Goal: Task Accomplishment & Management: Use online tool/utility

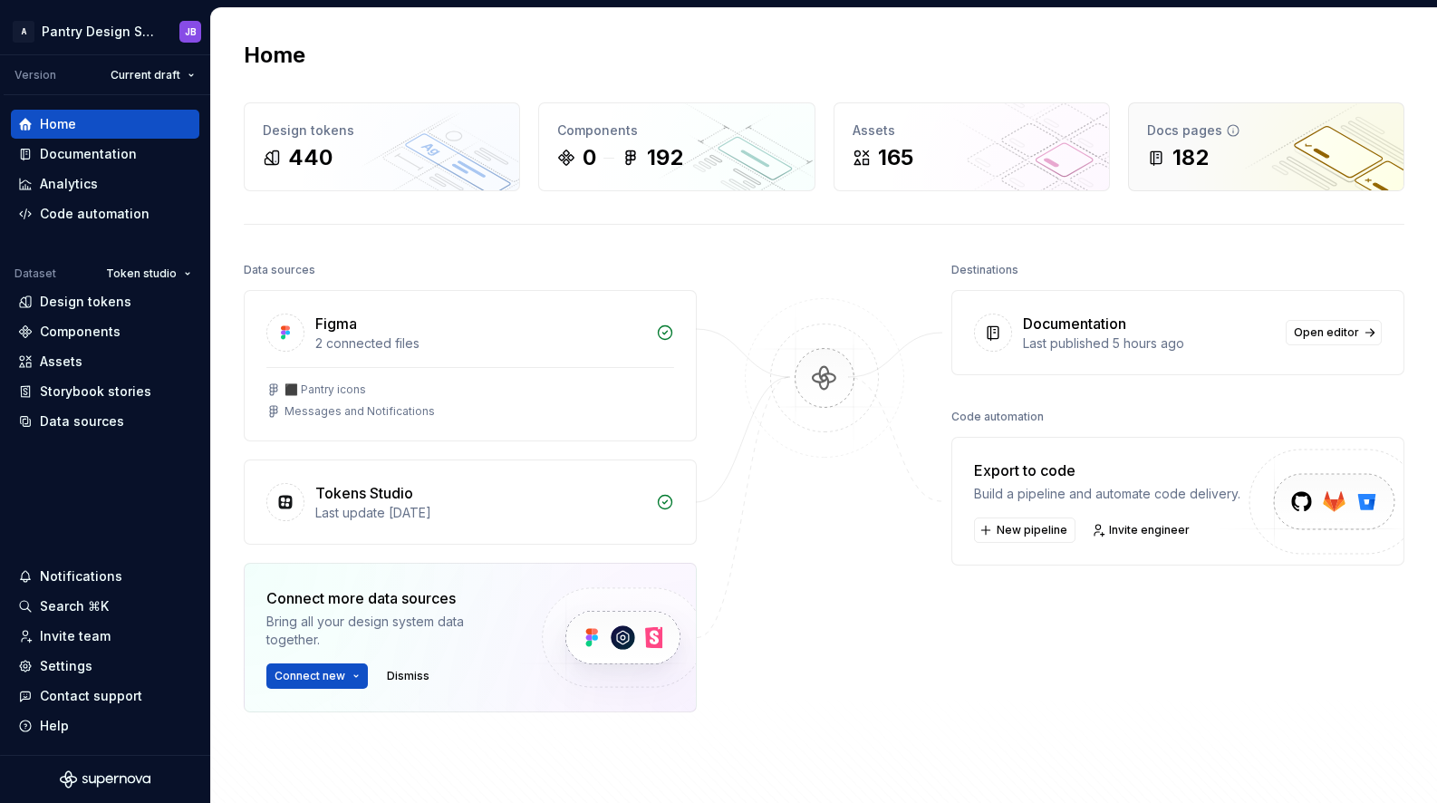
click at [1227, 154] on div "182" at bounding box center [1266, 157] width 238 height 29
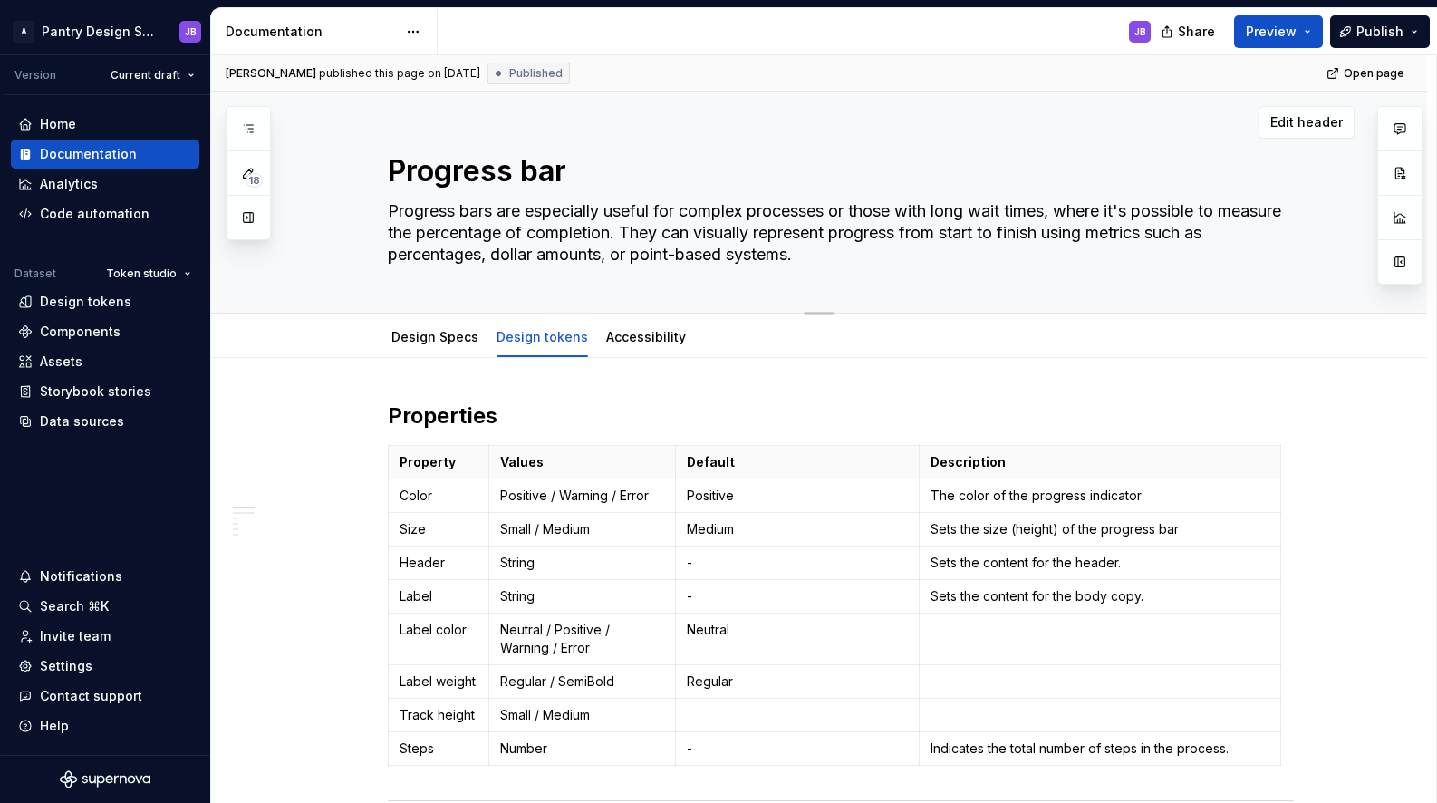
type textarea "*"
drag, startPoint x: 681, startPoint y: 750, endPoint x: 384, endPoint y: 282, distance: 554.3
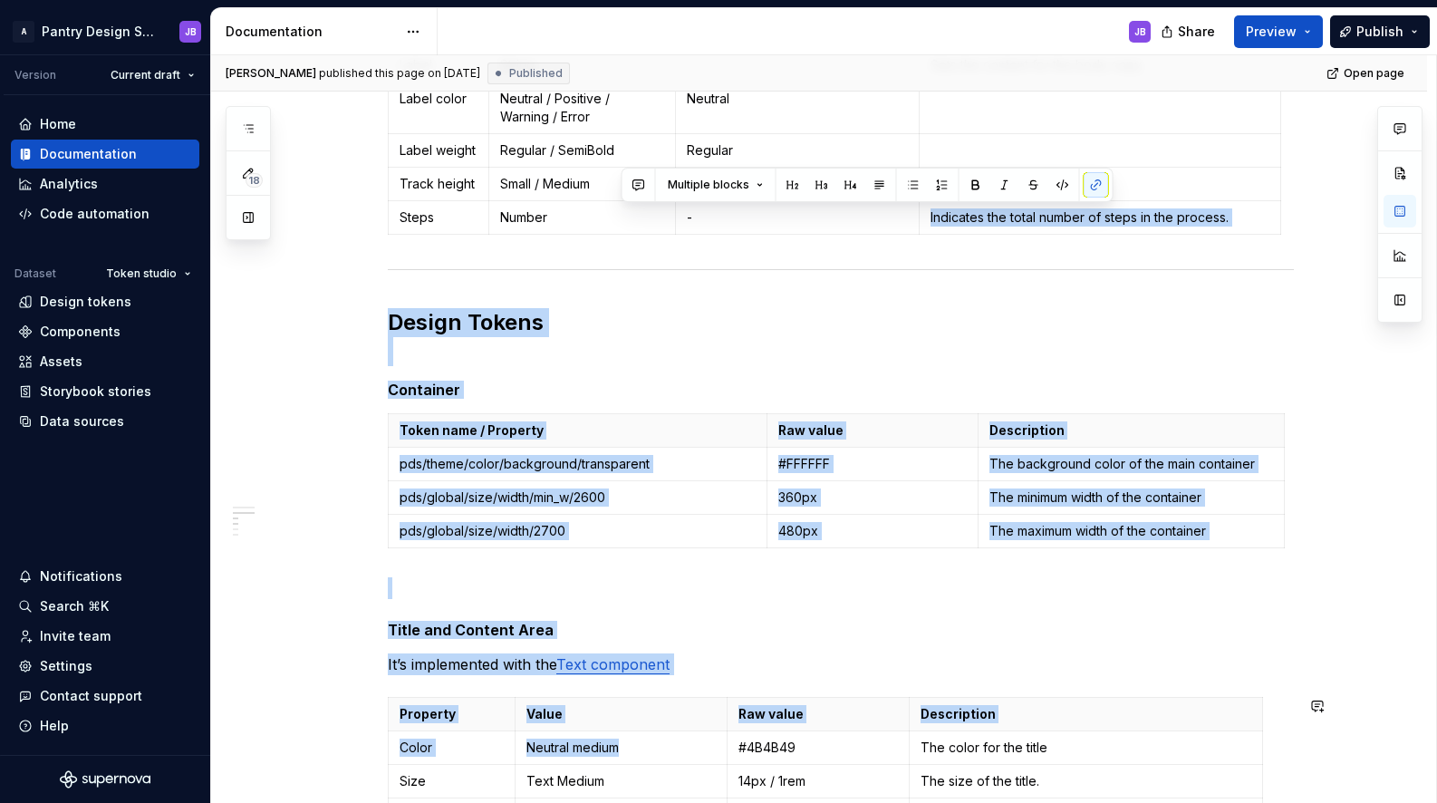
drag, startPoint x: 361, startPoint y: 279, endPoint x: 379, endPoint y: 278, distance: 18.1
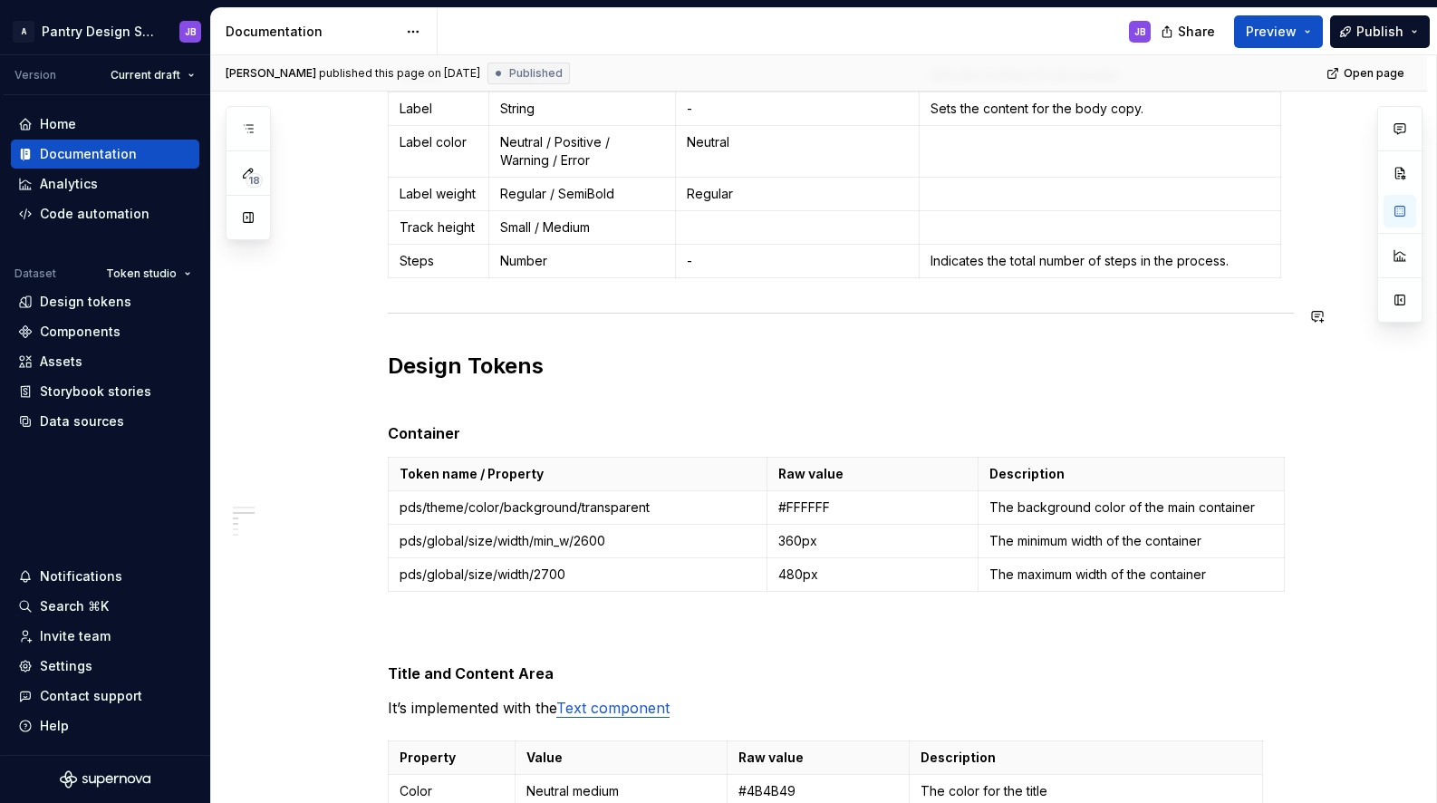
scroll to position [284, 0]
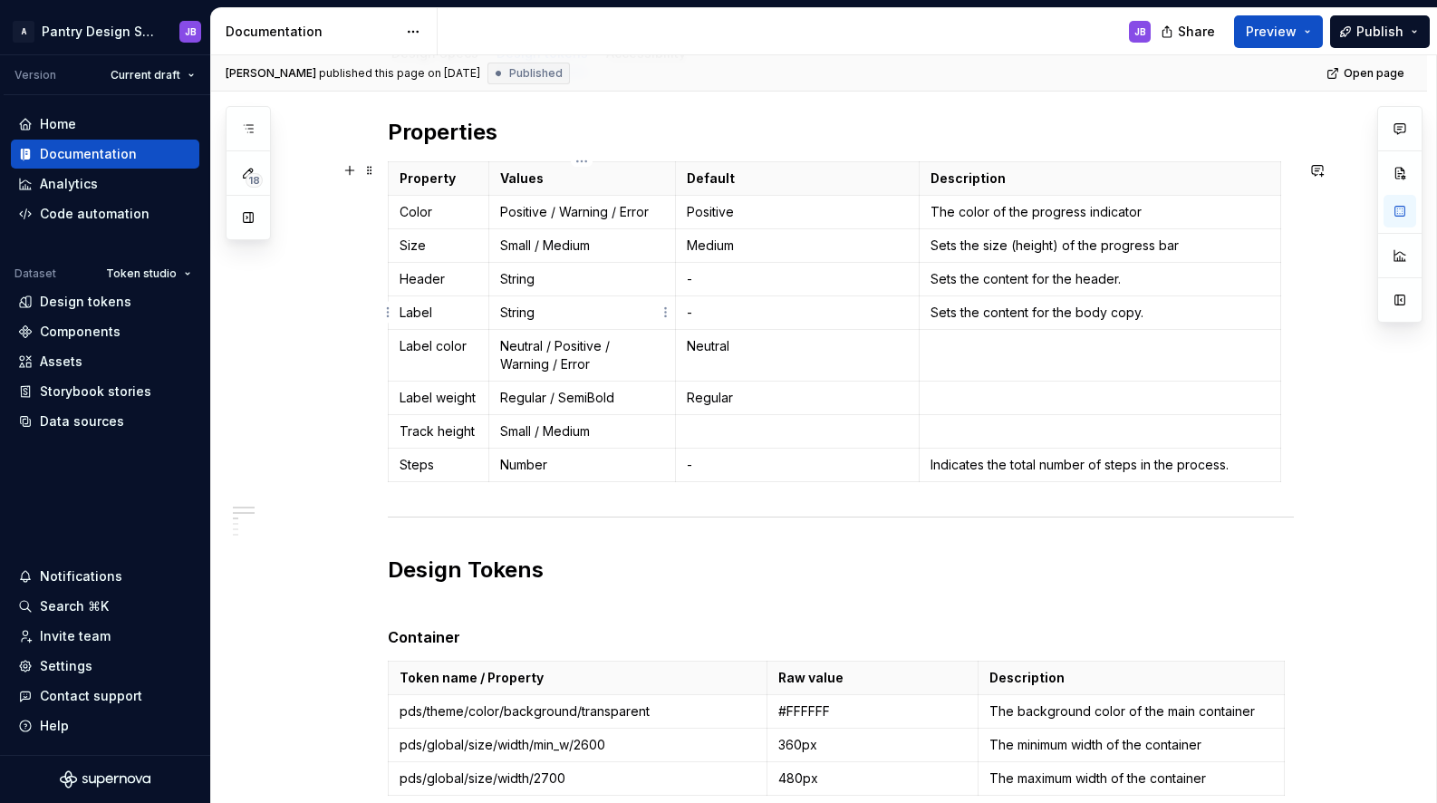
click at [697, 463] on p "-" at bounding box center [798, 465] width 222 height 18
click at [685, 457] on td "-" at bounding box center [797, 466] width 245 height 34
click at [692, 468] on p "-" at bounding box center [798, 465] width 222 height 18
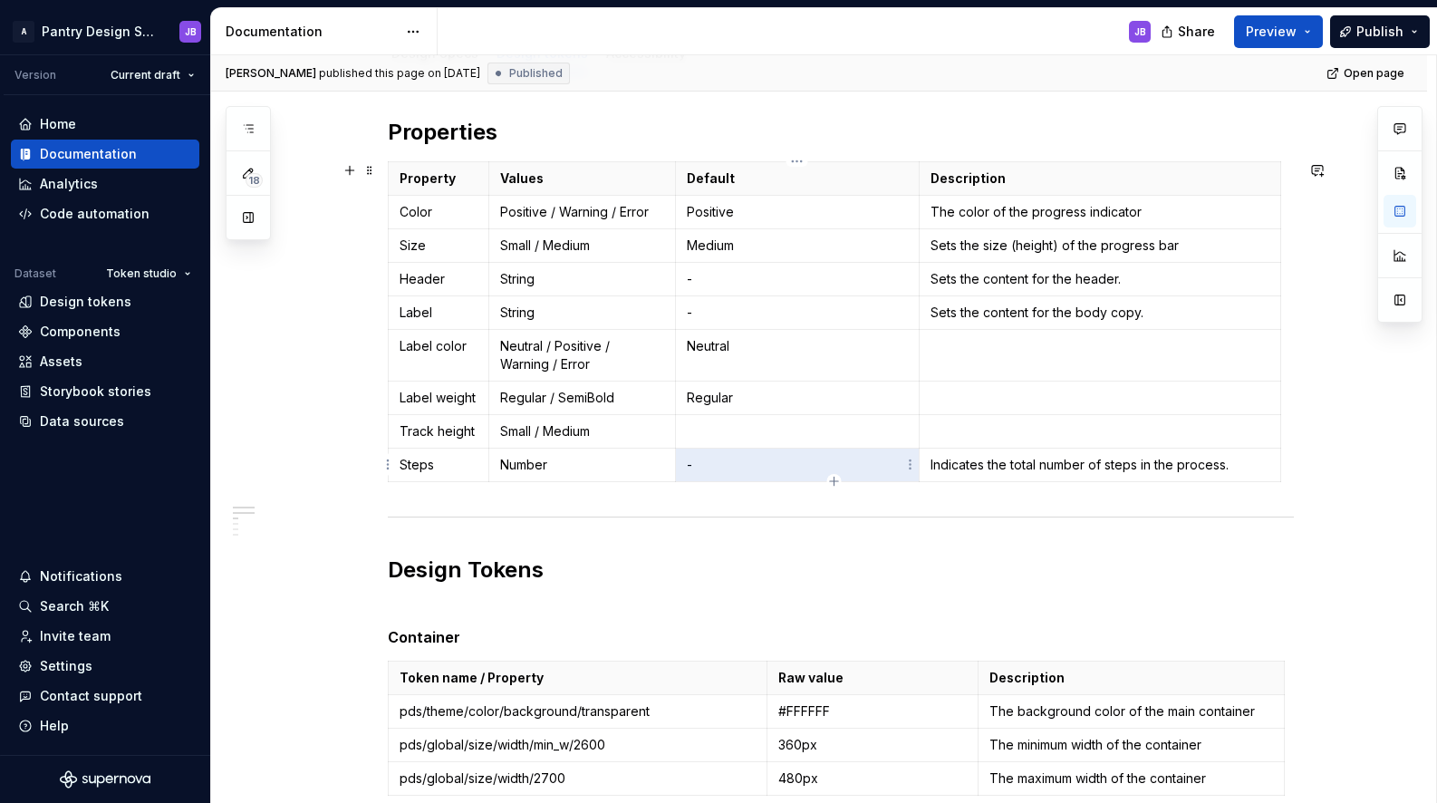
click at [692, 468] on p "-" at bounding box center [798, 465] width 222 height 18
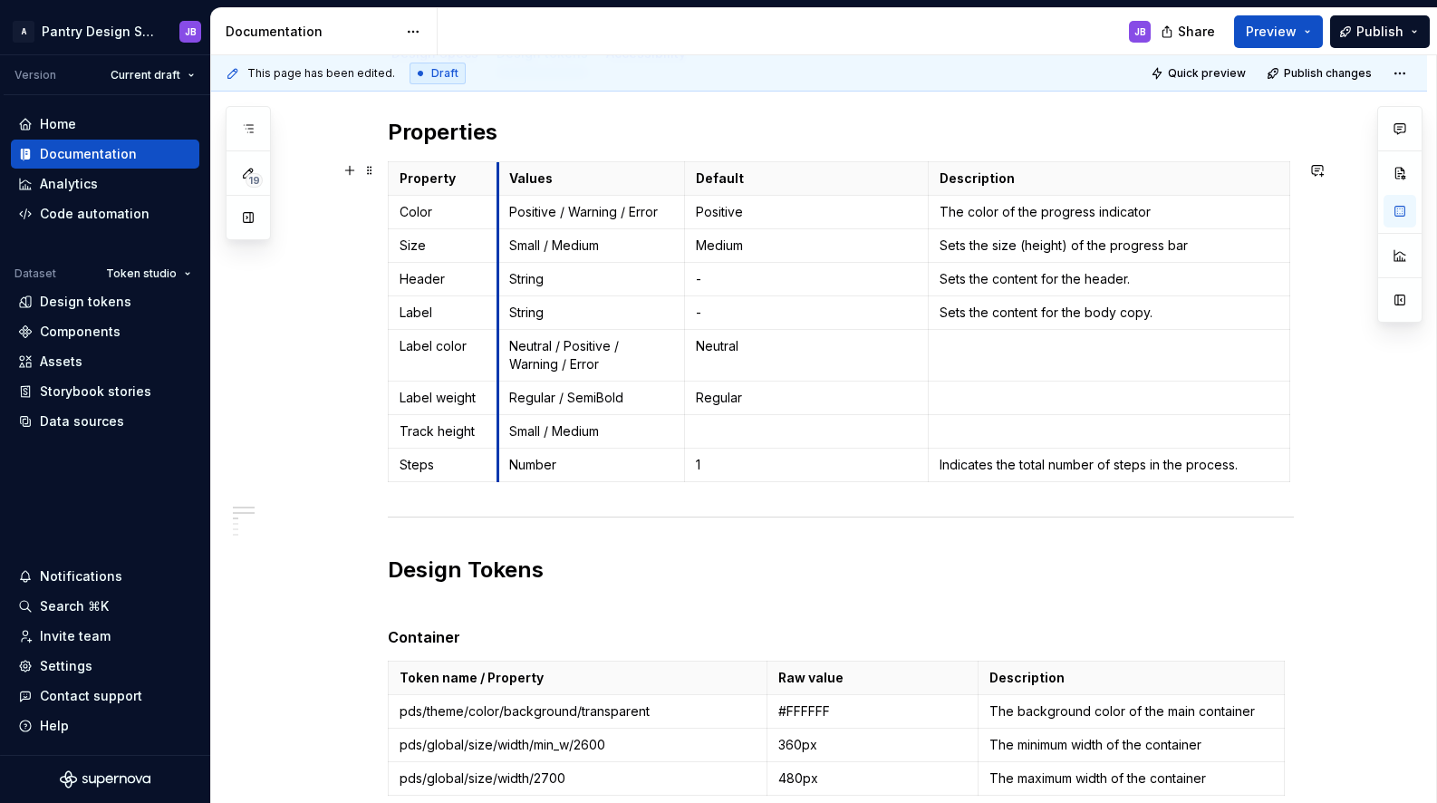
click at [500, 189] on th "Values" at bounding box center [590, 179] width 187 height 34
drag, startPoint x: 450, startPoint y: 281, endPoint x: 328, endPoint y: 280, distance: 122.3
click at [451, 281] on p "Header" at bounding box center [443, 279] width 87 height 18
drag, startPoint x: 1025, startPoint y: 246, endPoint x: 1060, endPoint y: 245, distance: 35.4
click at [1060, 245] on p "Sets the size (height) of the progress bar" at bounding box center [1109, 246] width 339 height 18
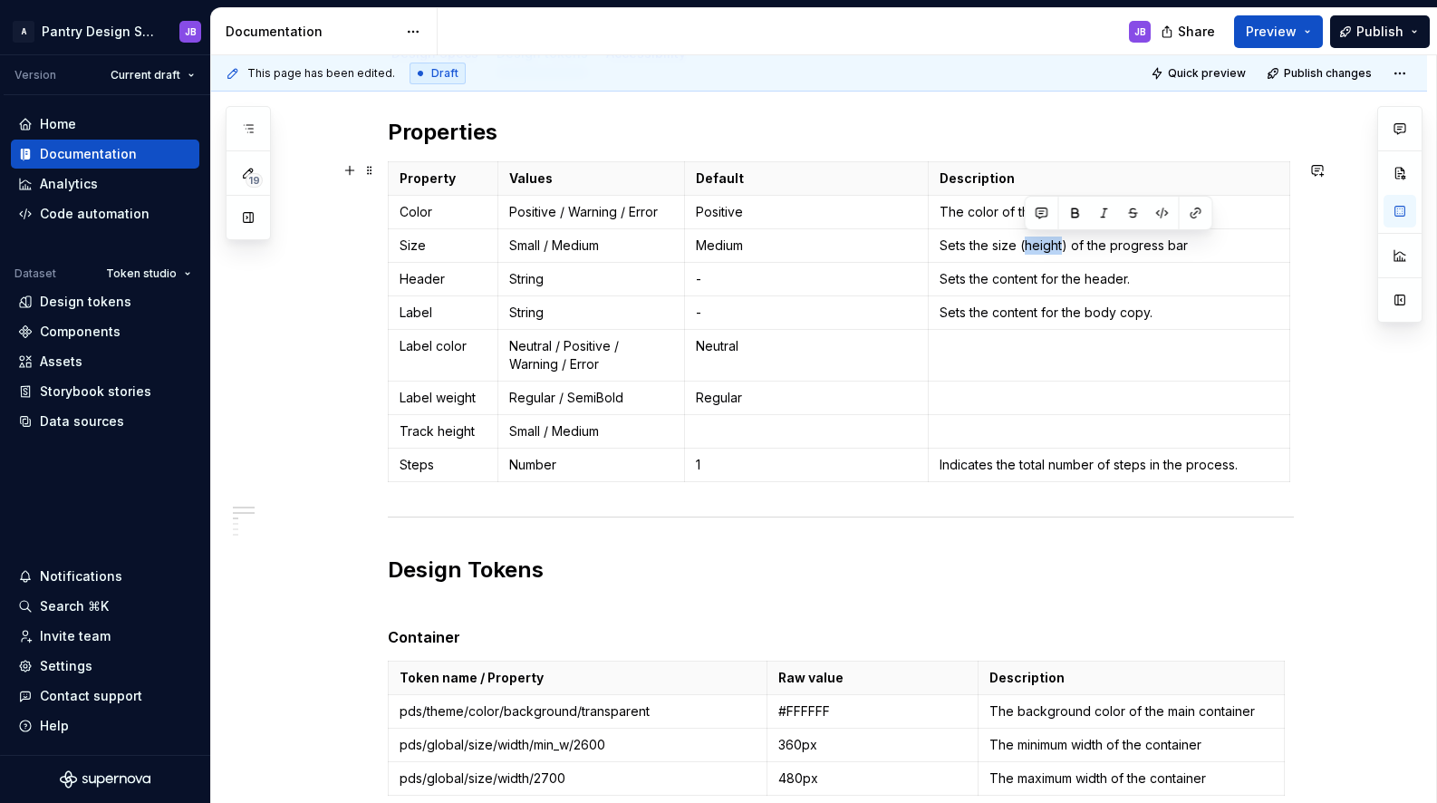
click at [415, 282] on p "Header" at bounding box center [443, 279] width 87 height 18
click at [420, 285] on p "Header" at bounding box center [443, 279] width 87 height 18
click at [1097, 275] on p "Sets the content for the header." at bounding box center [1109, 279] width 339 height 18
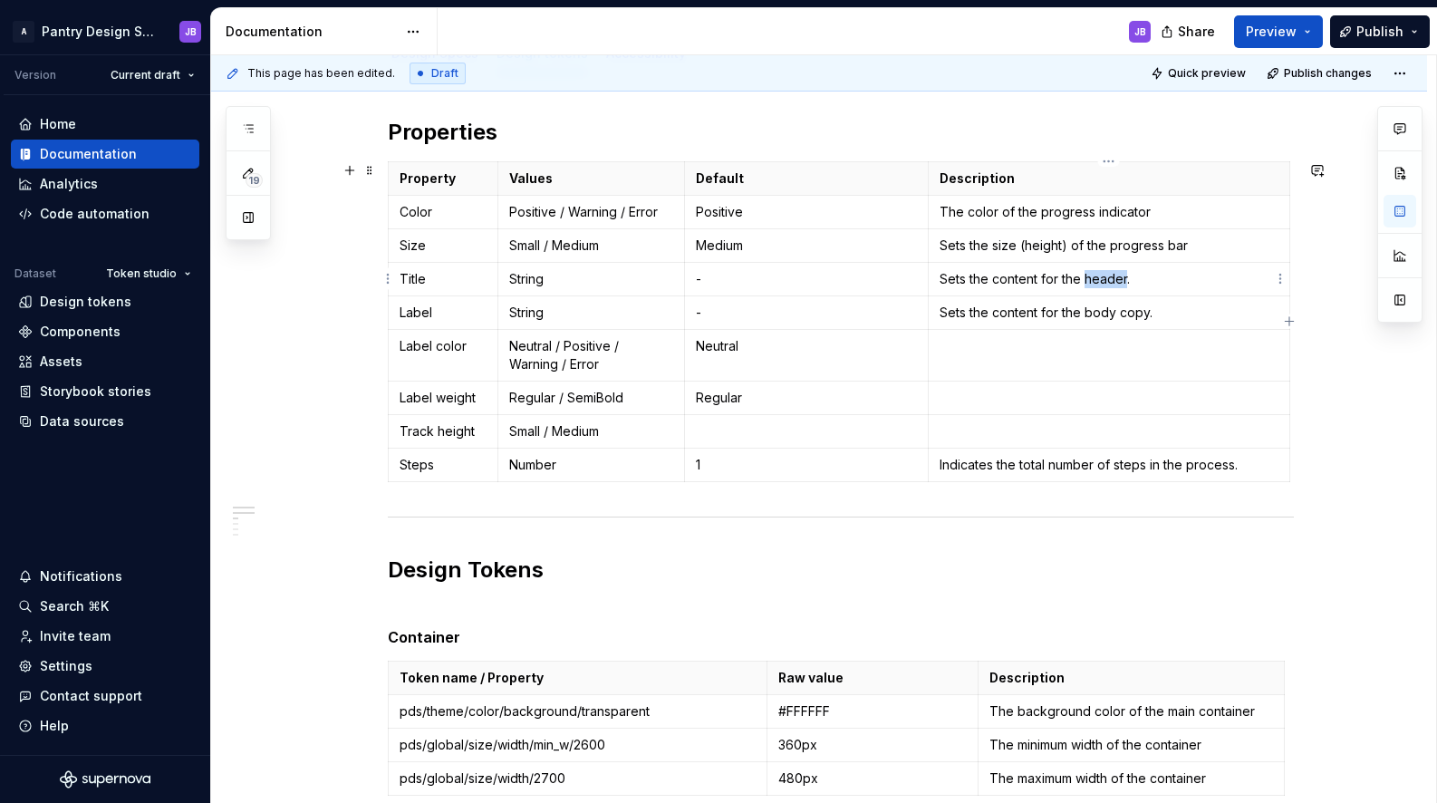
click at [1097, 275] on p "Sets the content for the header." at bounding box center [1109, 279] width 339 height 18
drag, startPoint x: 944, startPoint y: 244, endPoint x: 1063, endPoint y: 241, distance: 118.7
click at [1063, 242] on p "Sets the size (height) of the progress bar" at bounding box center [1109, 246] width 339 height 18
click at [943, 246] on p "Sets the size (height) of the progress bar" at bounding box center [1109, 246] width 339 height 18
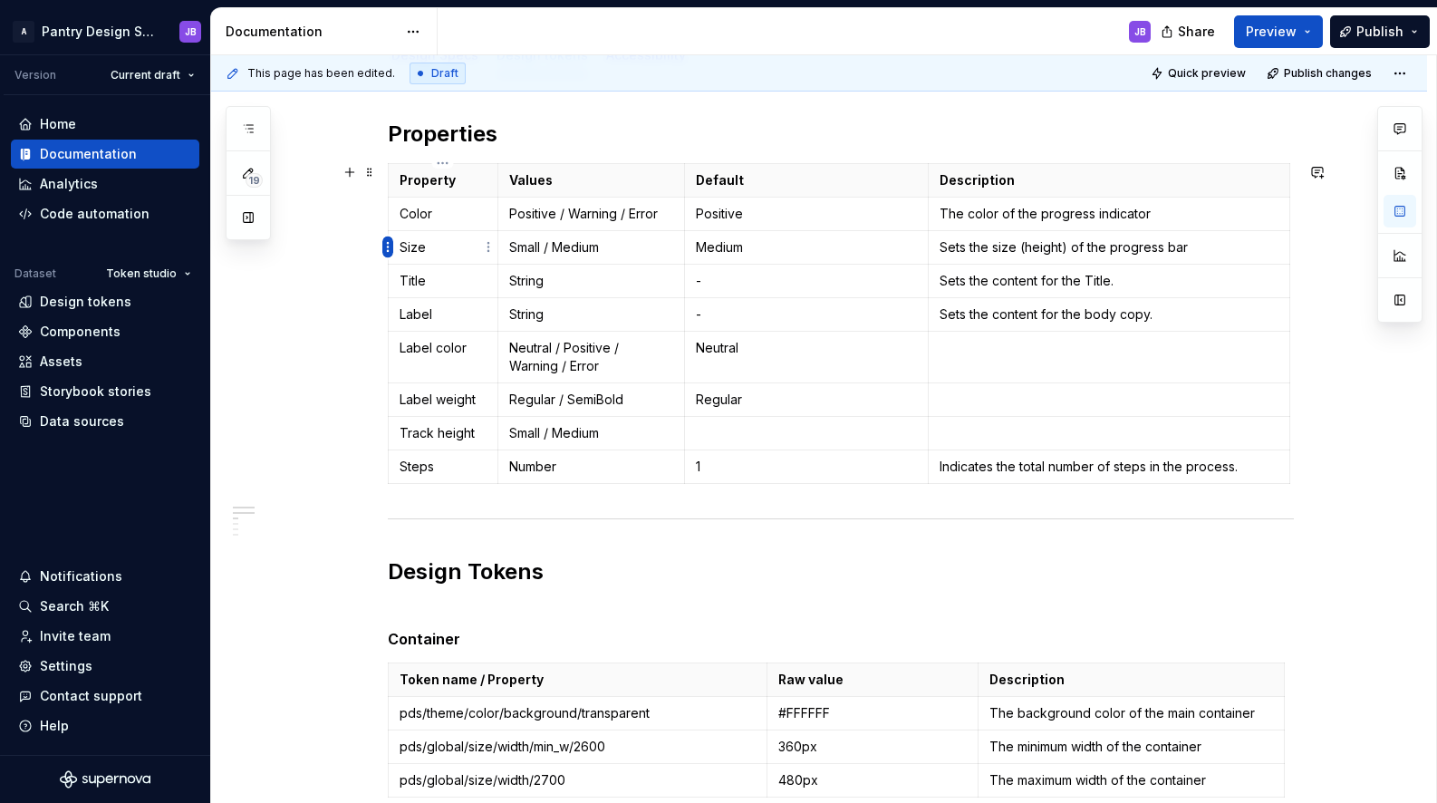
click at [389, 246] on html "A Pantry Design System JB Version Current draft Home Documentation Analytics Co…" at bounding box center [718, 401] width 1437 height 803
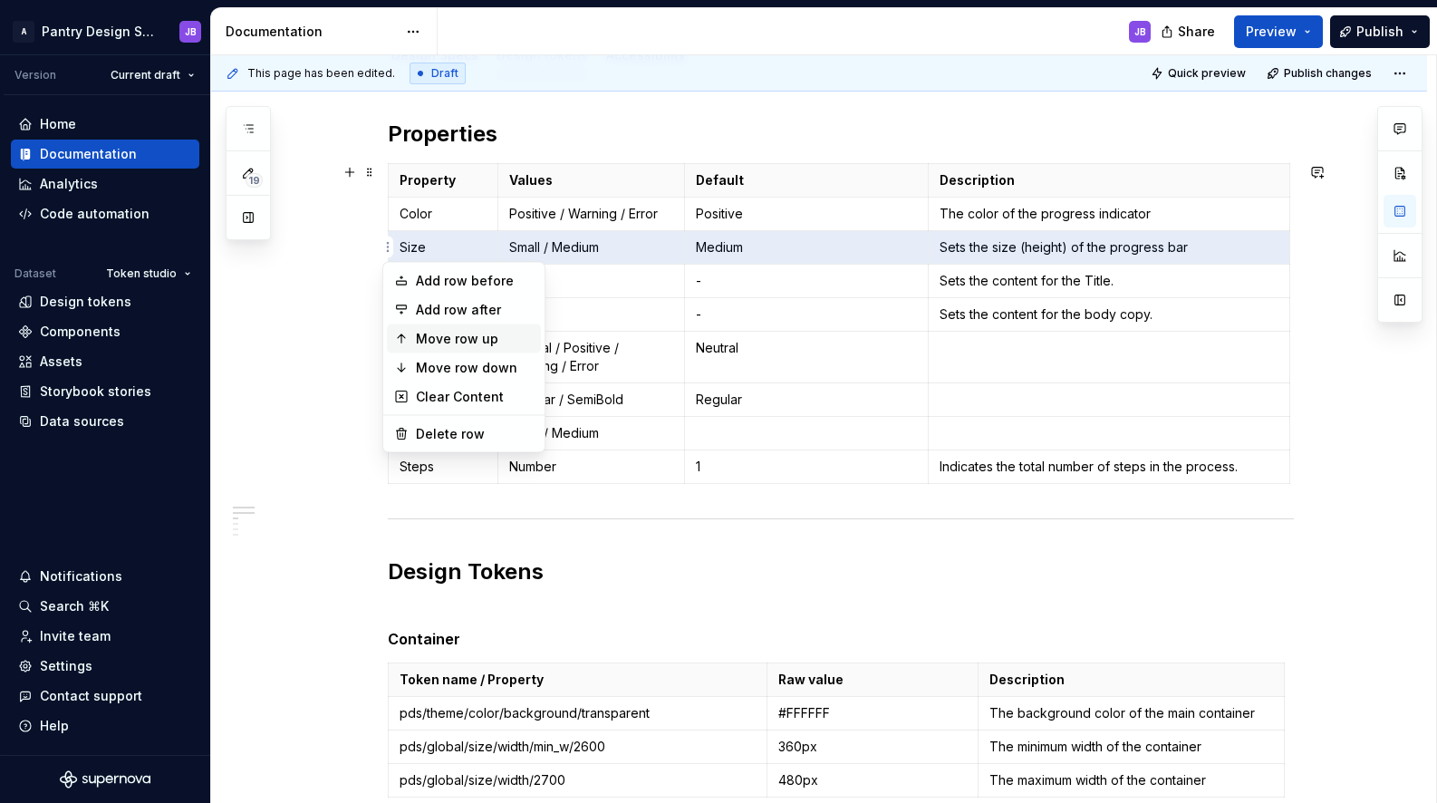
click at [449, 331] on div "Move row up" at bounding box center [475, 339] width 118 height 18
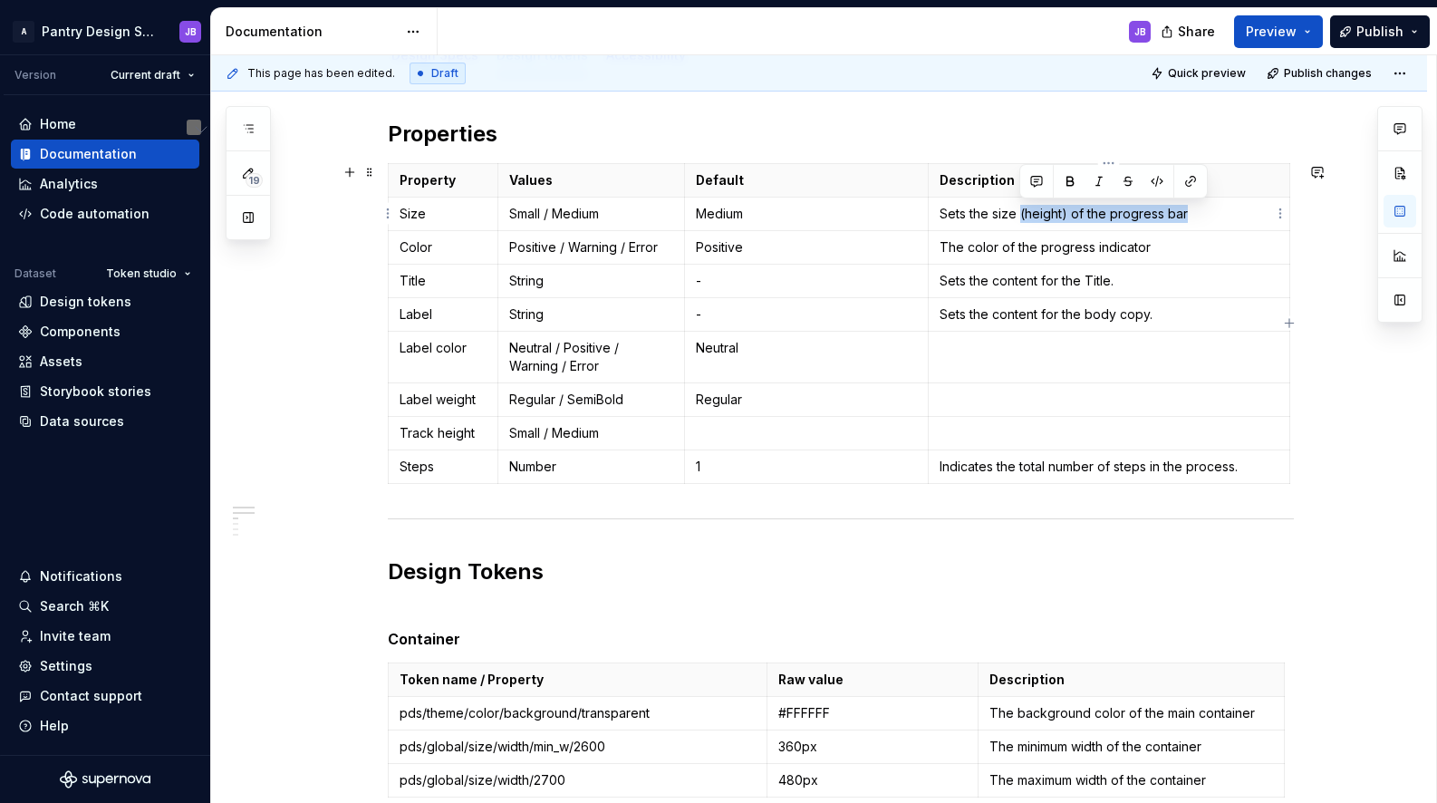
drag, startPoint x: 1019, startPoint y: 215, endPoint x: 1215, endPoint y: 208, distance: 196.7
click at [1188, 212] on p "Sets the size (height) of the progress bar" at bounding box center [1109, 214] width 339 height 18
click at [1148, 247] on p "The color of the progress indicator" at bounding box center [1109, 247] width 339 height 18
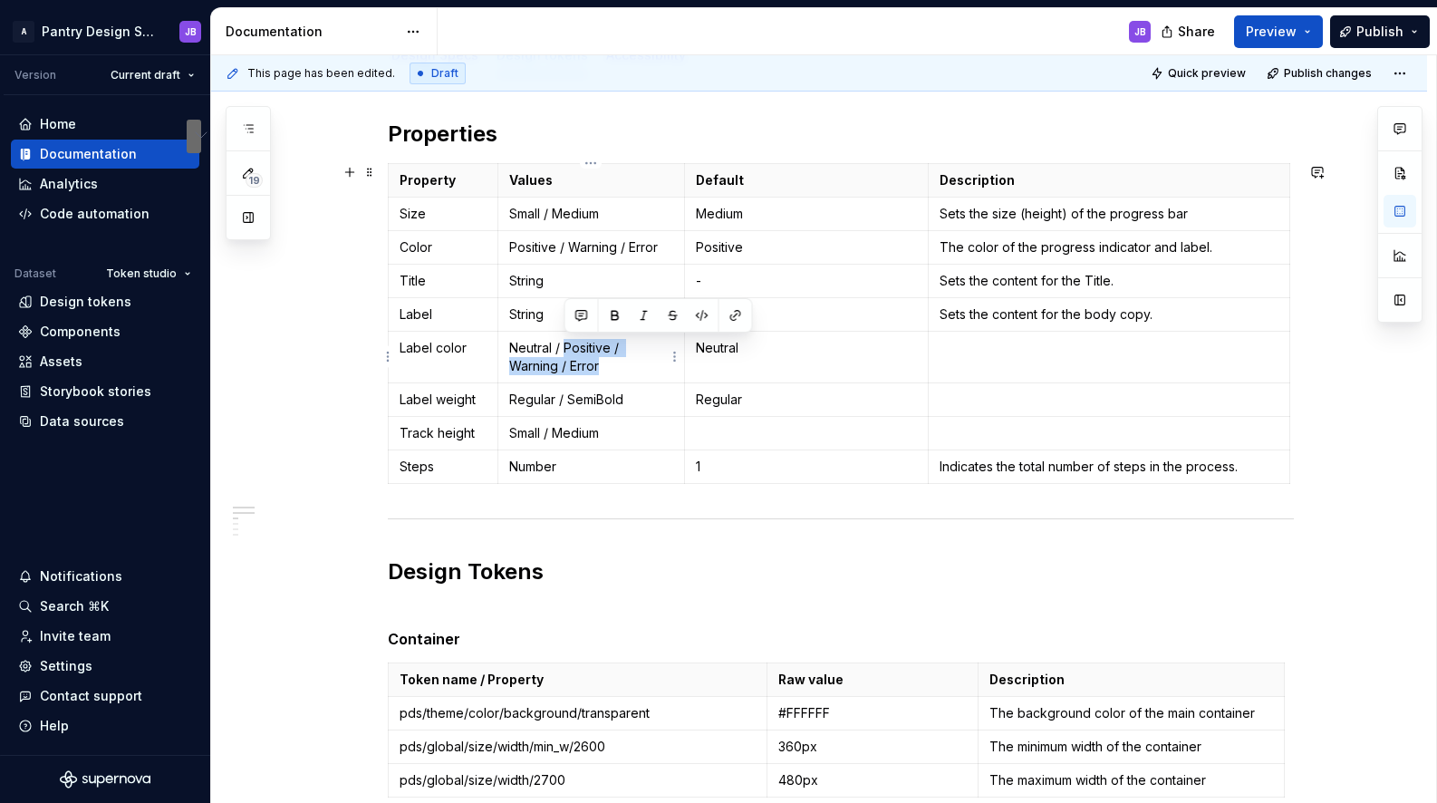
drag, startPoint x: 565, startPoint y: 350, endPoint x: 600, endPoint y: 369, distance: 40.1
click at [600, 369] on p "Neutral / Positive / Warning / Error" at bounding box center [591, 357] width 164 height 36
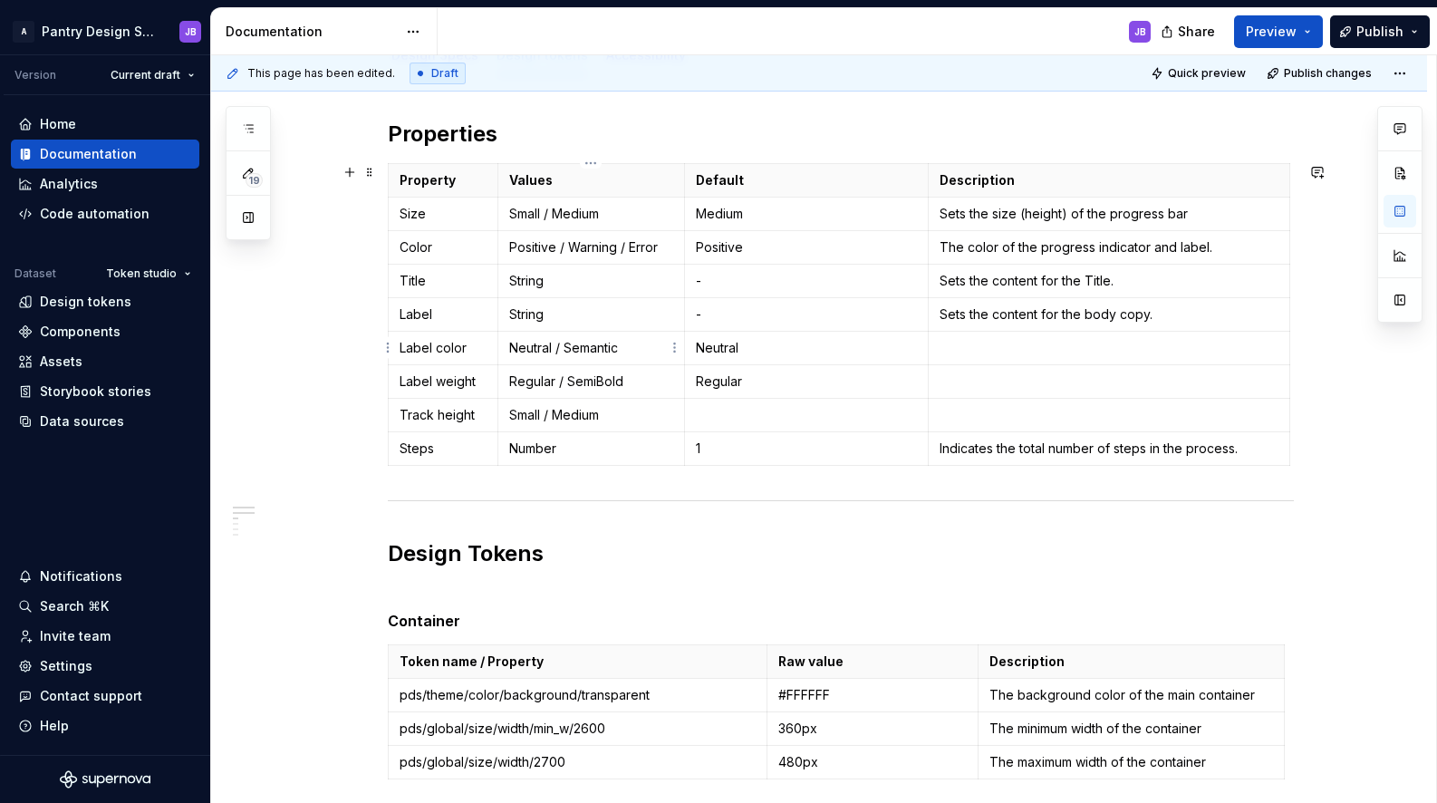
click at [526, 352] on p "Neutral / Semantic" at bounding box center [591, 348] width 164 height 18
click at [584, 352] on p "Semantic" at bounding box center [591, 348] width 164 height 18
click at [536, 347] on p "Semantic / Neutral" at bounding box center [591, 348] width 164 height 18
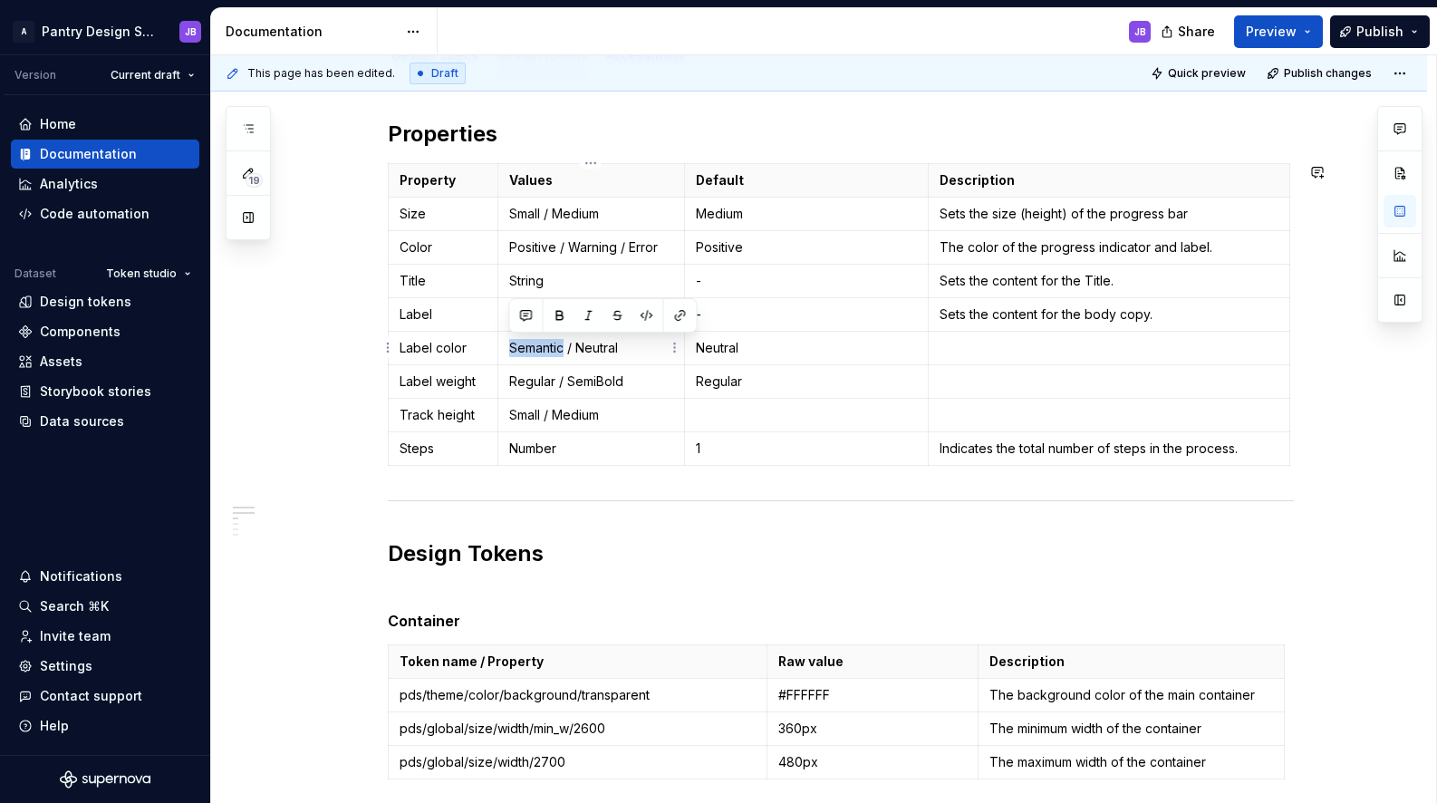
copy p "Semantic"
click at [717, 351] on p "Neutral" at bounding box center [807, 348] width 222 height 18
click at [960, 344] on p "To enrich screen reader interactions, please activate Accessibility in Grammarl…" at bounding box center [1109, 348] width 339 height 18
click at [1110, 281] on p "Sets the content for the Title." at bounding box center [1109, 281] width 339 height 18
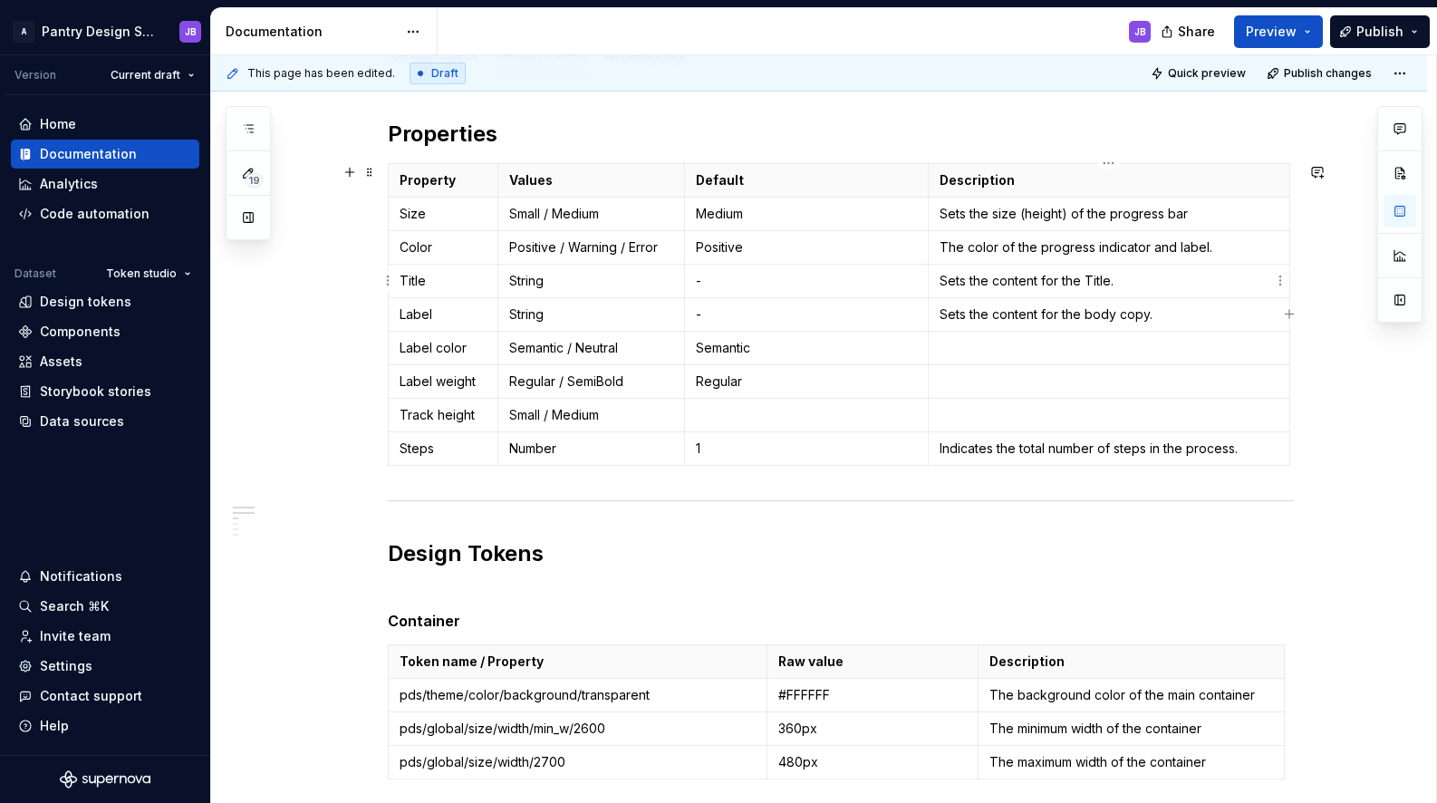
click at [1126, 283] on p "Sets the content for the Title." at bounding box center [1109, 281] width 339 height 18
drag, startPoint x: 938, startPoint y: 280, endPoint x: 1108, endPoint y: 281, distance: 170.4
click at [1108, 281] on td "Sets the content for the Title." at bounding box center [1110, 282] width 362 height 34
click at [1108, 281] on p "Sets the content for the Title." at bounding box center [1109, 281] width 339 height 18
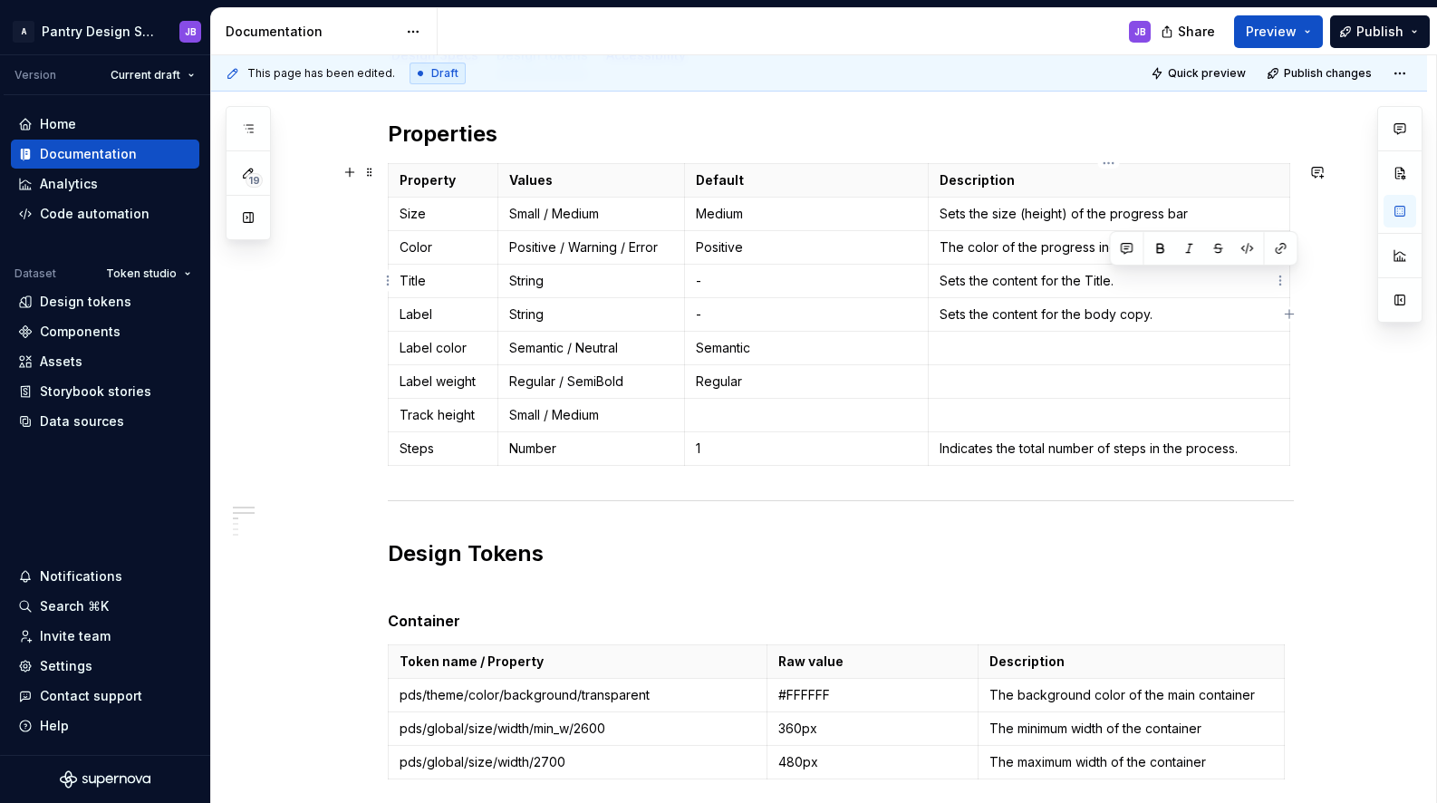
click at [946, 285] on p "Sets the content for the Title." at bounding box center [1109, 281] width 339 height 18
copy p "Sets the content for the Title."
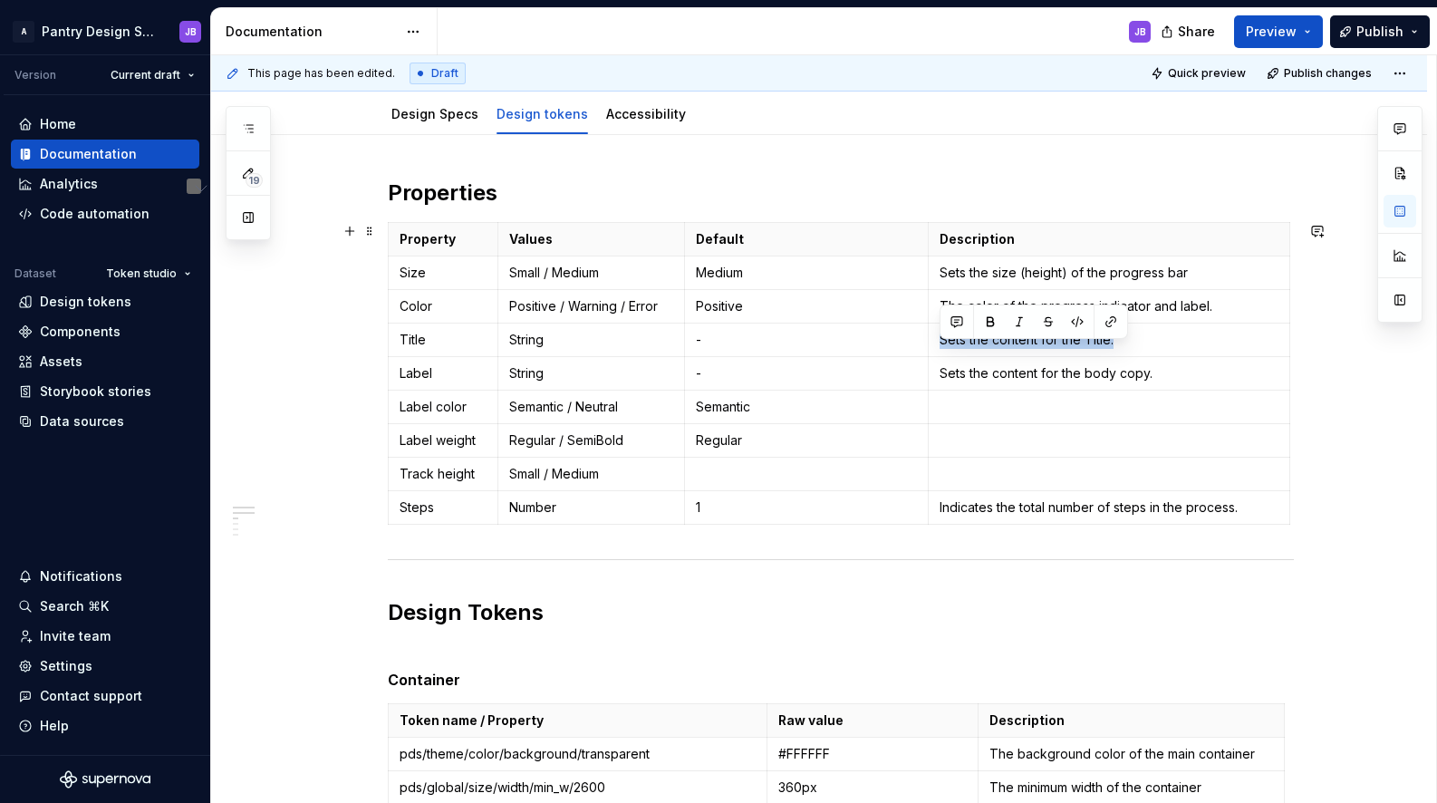
scroll to position [193, 0]
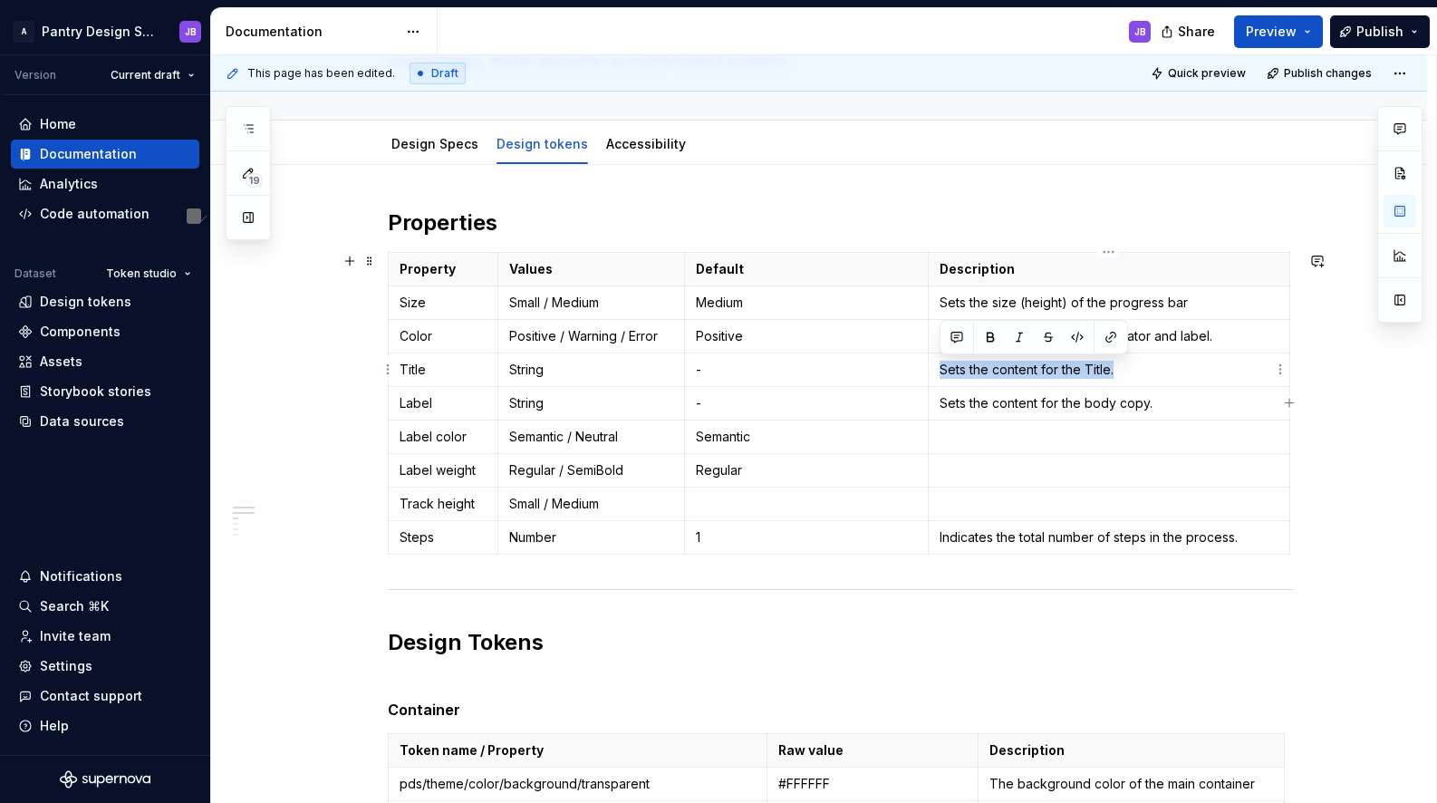
click at [1221, 358] on td "Sets the content for the Title." at bounding box center [1110, 370] width 362 height 34
type textarea "*"
